Goal: Task Accomplishment & Management: Use online tool/utility

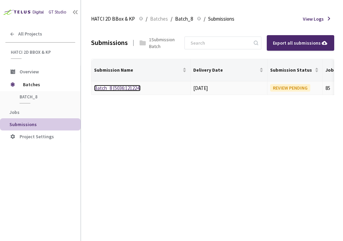
click at [124, 89] on link "Batch_8 [5036:121224]" at bounding box center [117, 88] width 47 height 6
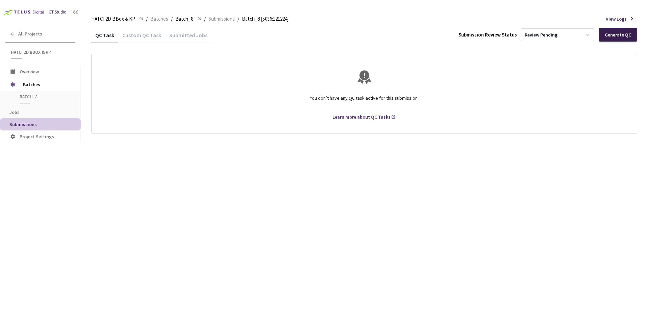
click at [343, 30] on div "Generate QC" at bounding box center [617, 35] width 39 height 14
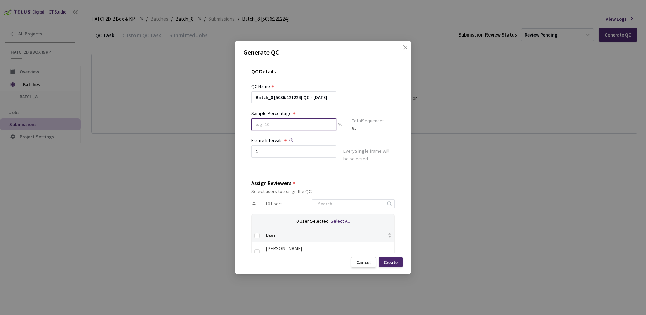
click at [308, 123] on input at bounding box center [293, 124] width 84 height 12
type input "1"
type input "2"
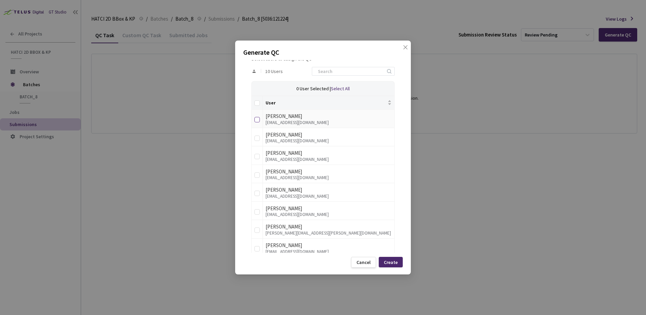
type input "17"
click at [255, 120] on input "checkbox" at bounding box center [256, 119] width 5 height 5
checkbox input "true"
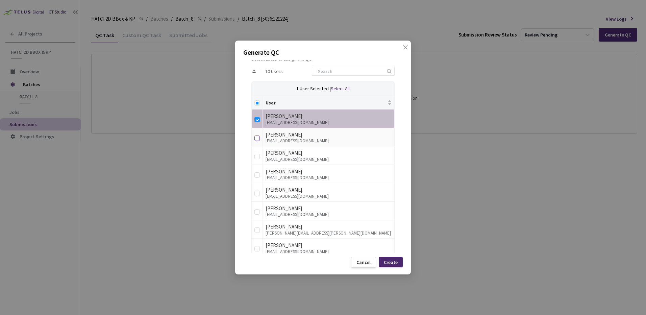
click at [256, 136] on input "checkbox" at bounding box center [256, 137] width 5 height 5
checkbox input "true"
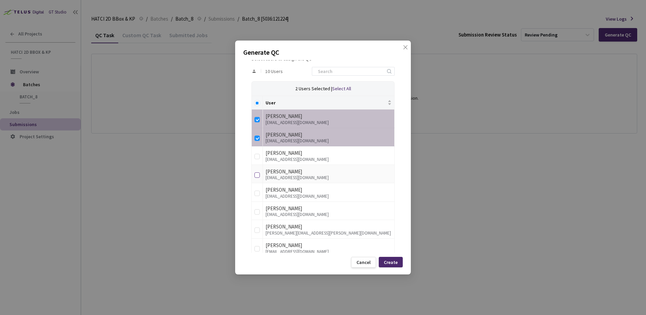
click at [255, 175] on input "checkbox" at bounding box center [256, 174] width 5 height 5
checkbox input "true"
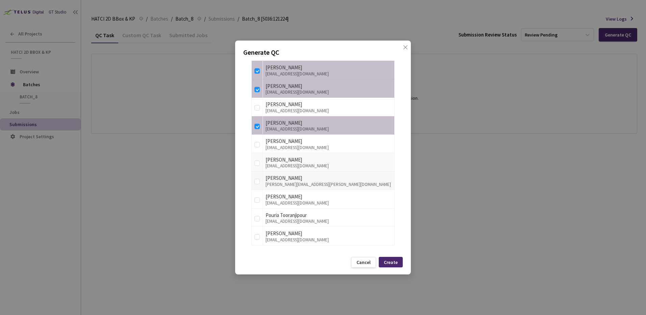
scroll to position [184, 0]
click at [257, 198] on input "checkbox" at bounding box center [256, 199] width 5 height 5
checkbox input "true"
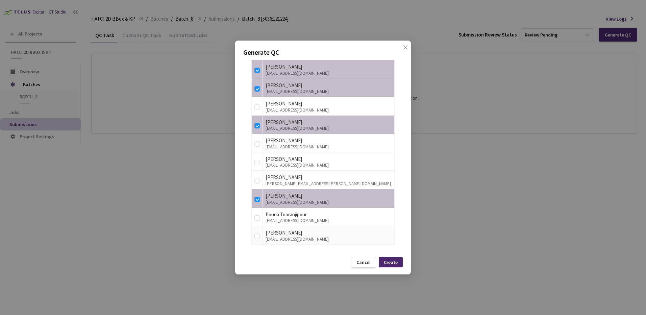
click at [262, 234] on td at bounding box center [257, 235] width 11 height 19
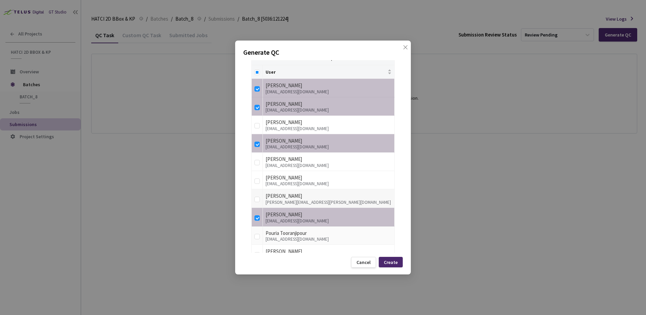
scroll to position [151, 0]
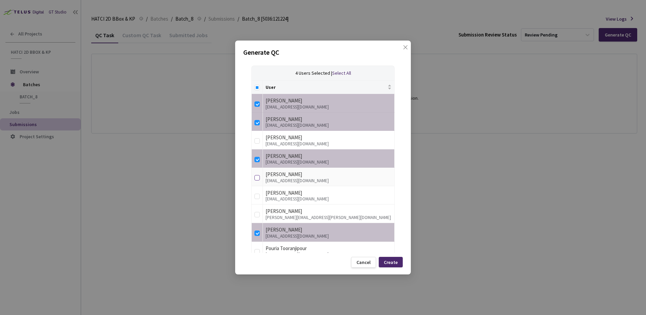
click at [258, 177] on input "checkbox" at bounding box center [256, 177] width 5 height 5
checkbox input "true"
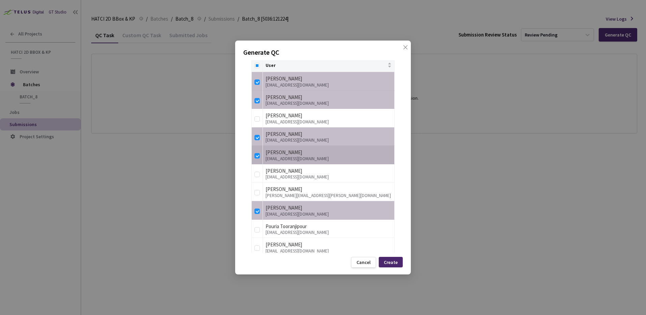
scroll to position [184, 0]
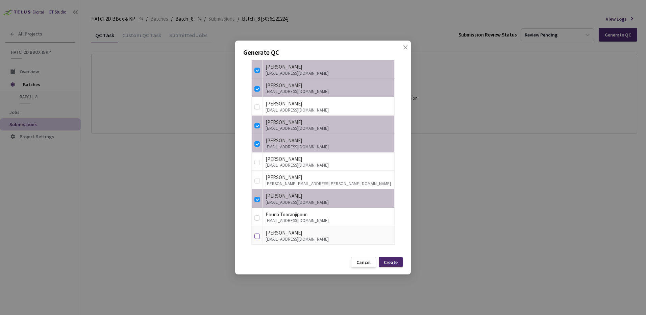
drag, startPoint x: 259, startPoint y: 237, endPoint x: 261, endPoint y: 220, distance: 17.0
click at [259, 237] on input "checkbox" at bounding box center [256, 235] width 5 height 5
checkbox input "true"
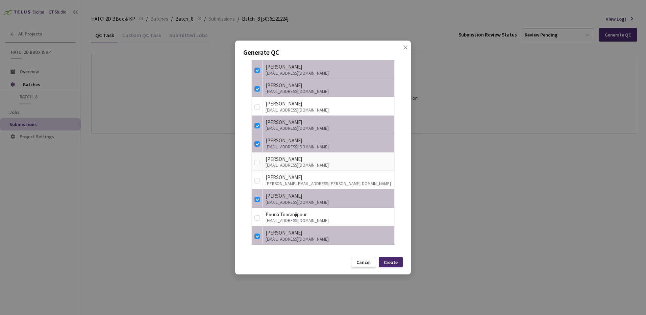
scroll to position [0, 0]
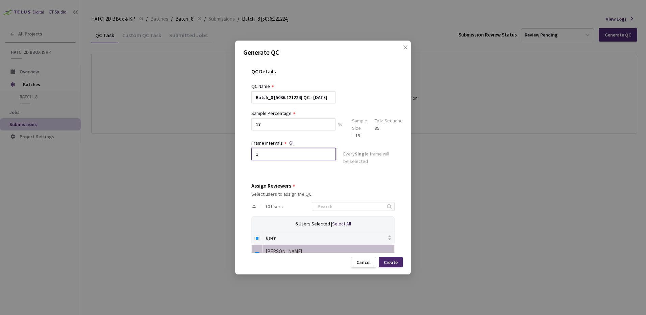
drag, startPoint x: 297, startPoint y: 151, endPoint x: 79, endPoint y: 143, distance: 217.7
click at [90, 140] on div "Generate QC QC Details QC Name Batch_8 [5036:121224] QC - [DATE] Sample Percent…" at bounding box center [323, 157] width 646 height 315
type input "2"
click at [343, 183] on div "Assign Reviewers" at bounding box center [322, 185] width 143 height 6
click at [343, 240] on div "Generate QC QC Details QC Name Batch_8 [5036:121224] QC - [DATE] Sample Percent…" at bounding box center [323, 158] width 176 height 234
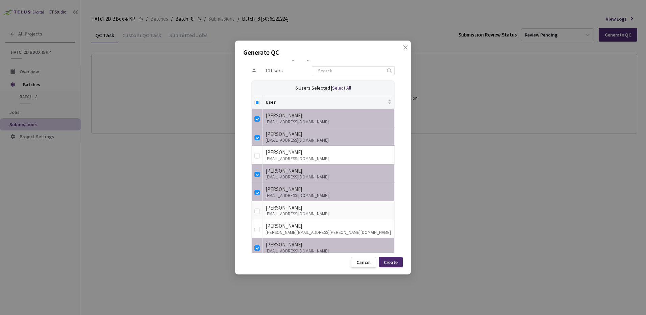
scroll to position [169, 0]
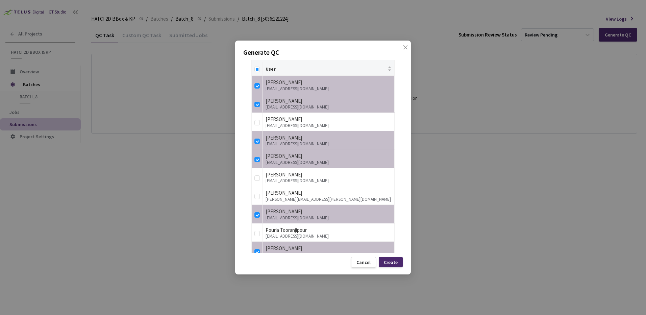
click at [343, 240] on div "Generate QC QC Details QC Name Batch_8 [5036:121224] QC - [DATE] Sample Percent…" at bounding box center [323, 158] width 176 height 234
click at [343, 240] on div "Create" at bounding box center [391, 262] width 24 height 10
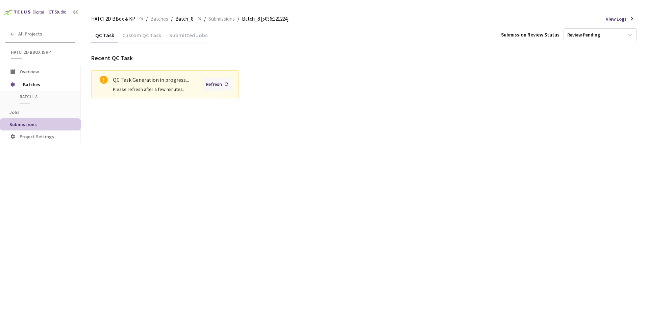
click at [224, 87] on div "Refresh" at bounding box center [217, 84] width 28 height 13
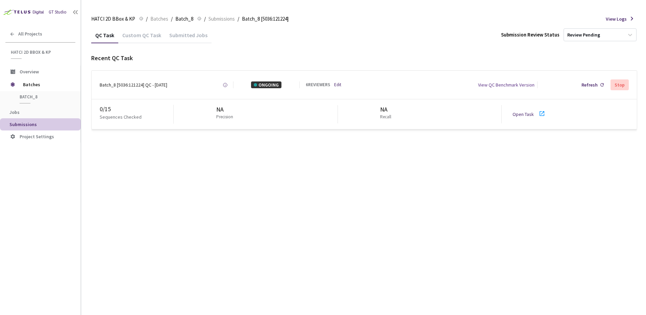
click at [343, 112] on link "Open Task" at bounding box center [522, 114] width 21 height 6
